Goal: Check status: Check status

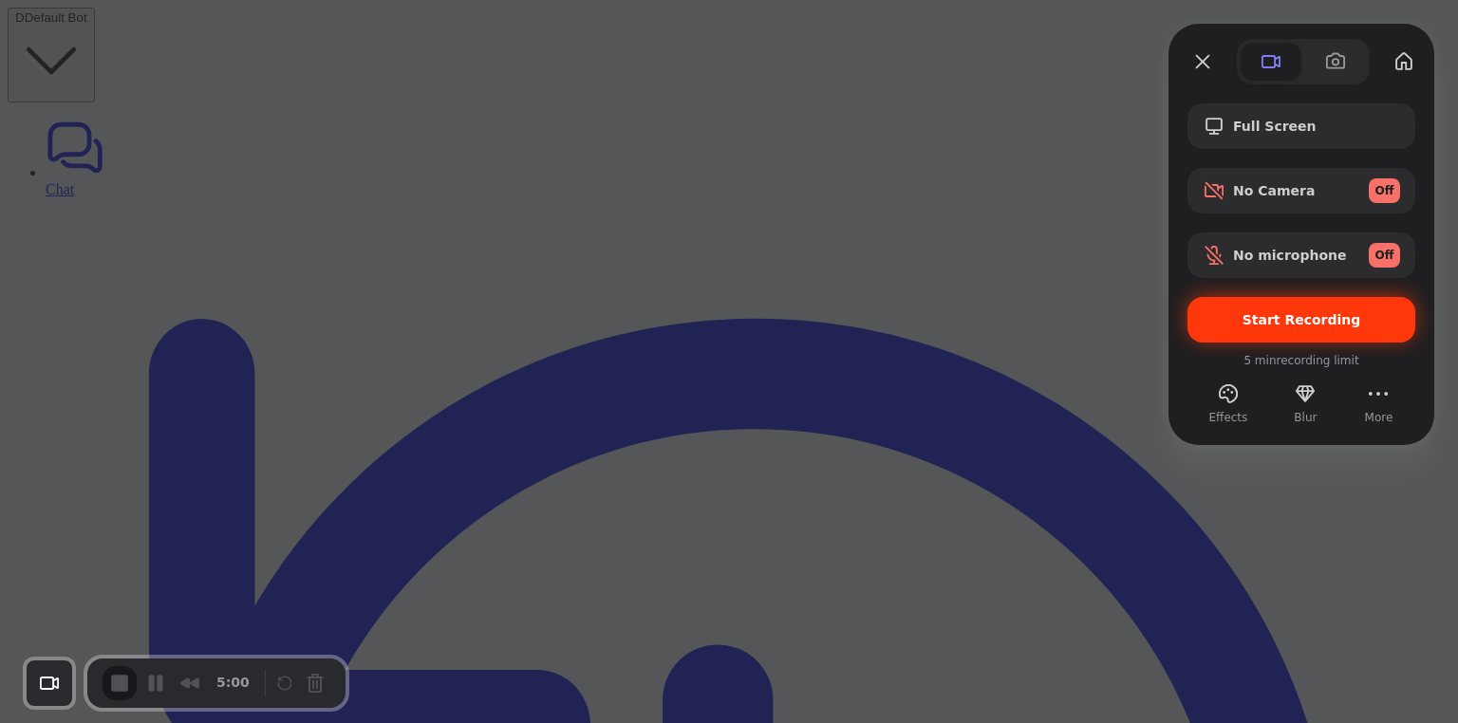
click at [1249, 313] on span "Start Recording" at bounding box center [1301, 319] width 197 height 15
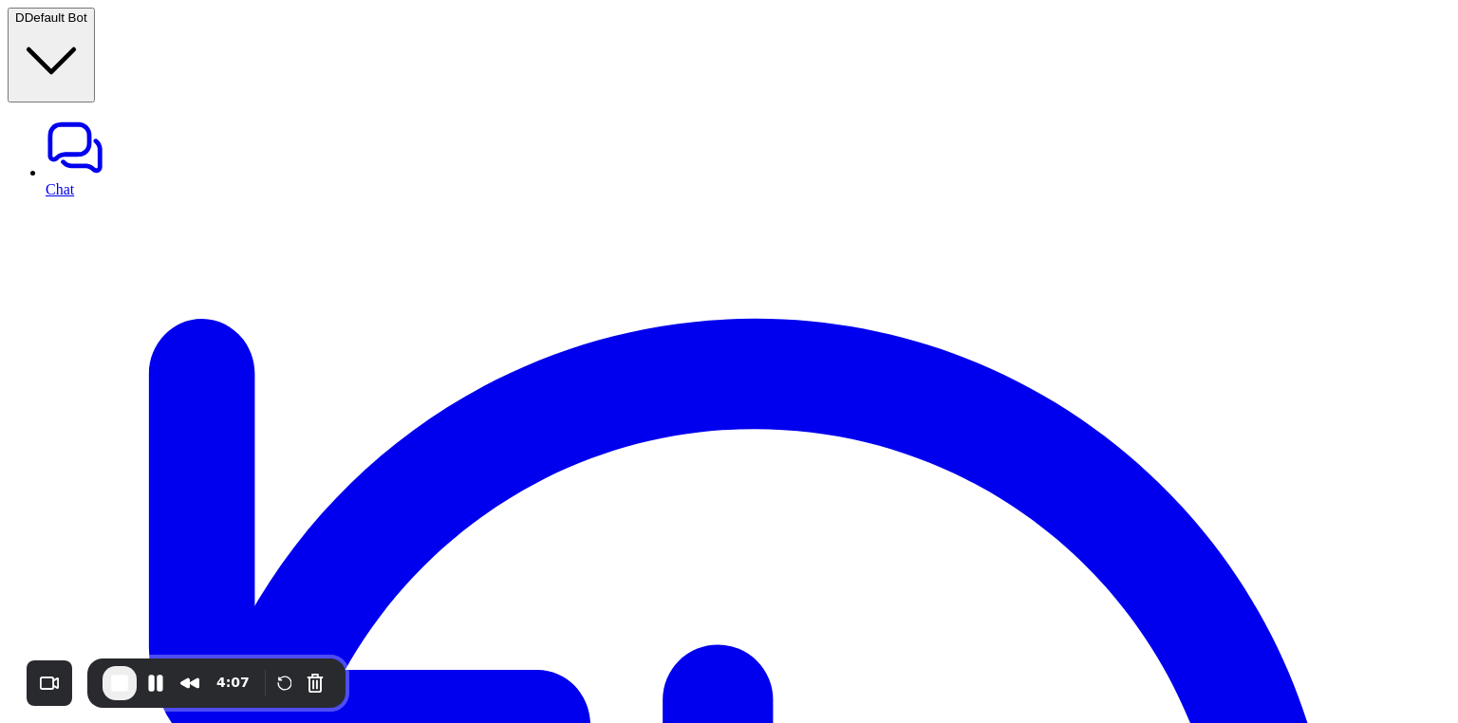
click at [116, 688] on span "End Recording" at bounding box center [119, 683] width 23 height 23
